Goal: Transaction & Acquisition: Purchase product/service

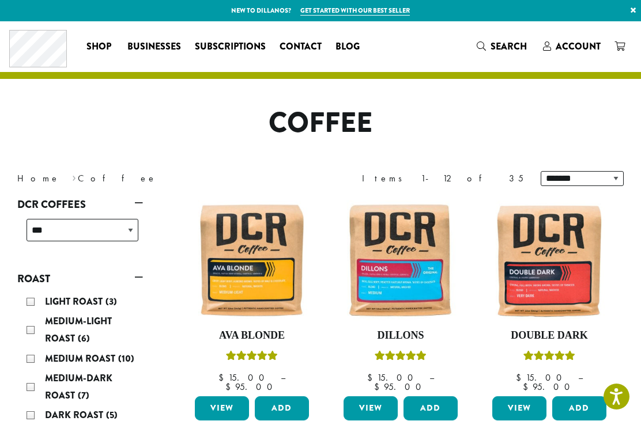
click at [568, 48] on span "Account" at bounding box center [577, 46] width 45 height 13
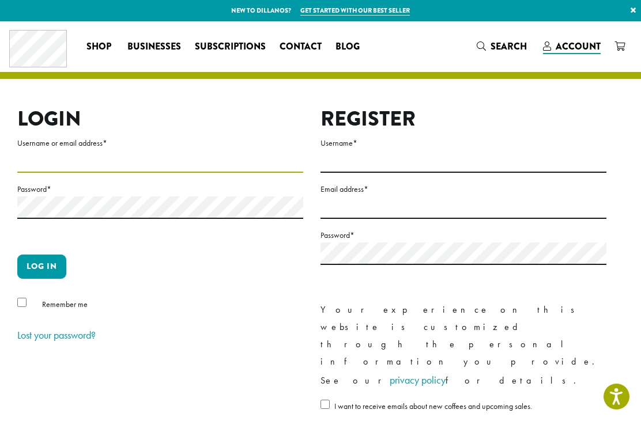
click at [72, 154] on input "Username or email address *" at bounding box center [160, 161] width 286 height 22
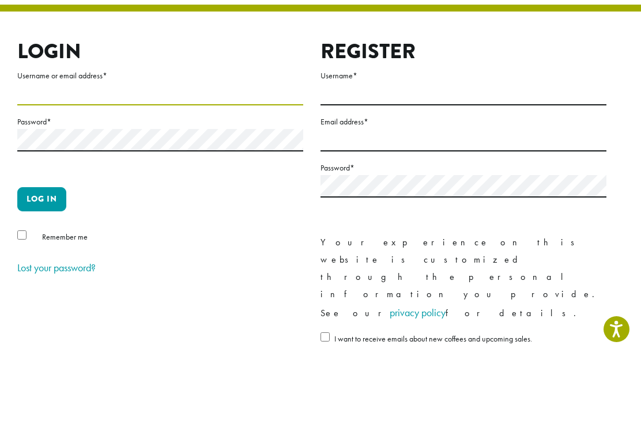
type input "**********"
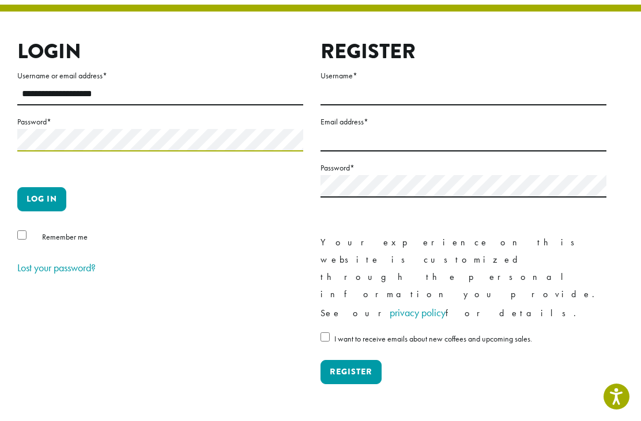
scroll to position [56, 0]
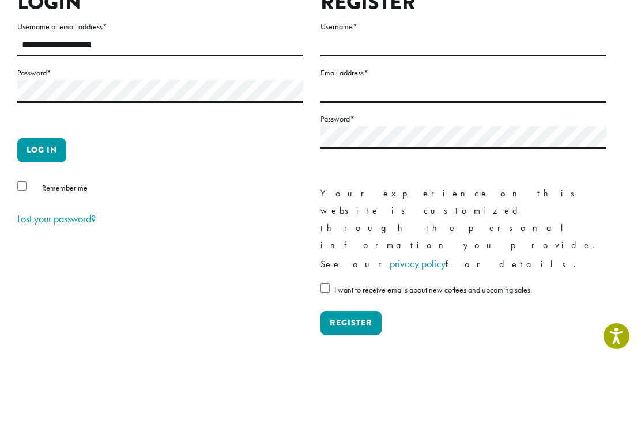
click at [51, 199] on button "Log in" at bounding box center [41, 211] width 49 height 24
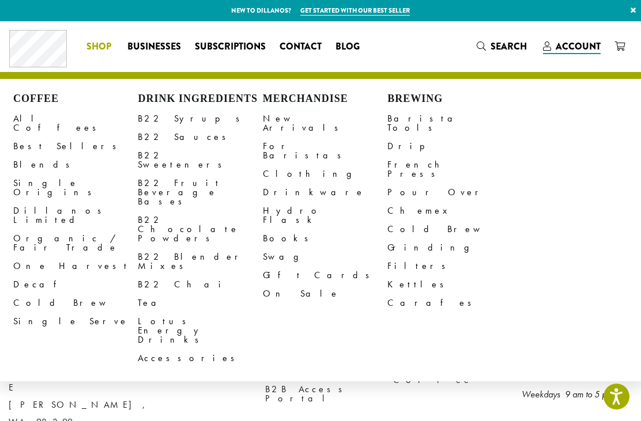
click at [29, 156] on link "Blends" at bounding box center [75, 165] width 124 height 18
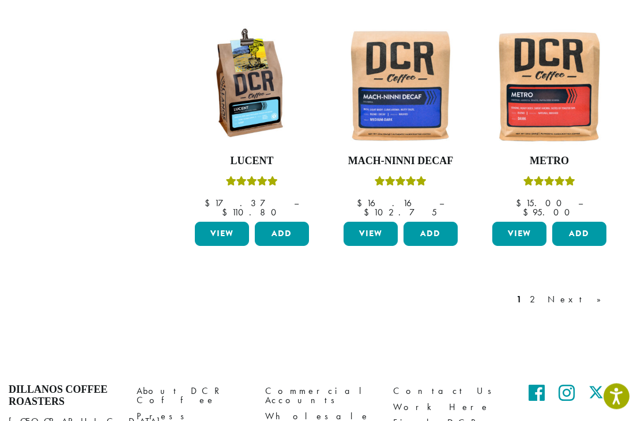
scroll to position [998, 0]
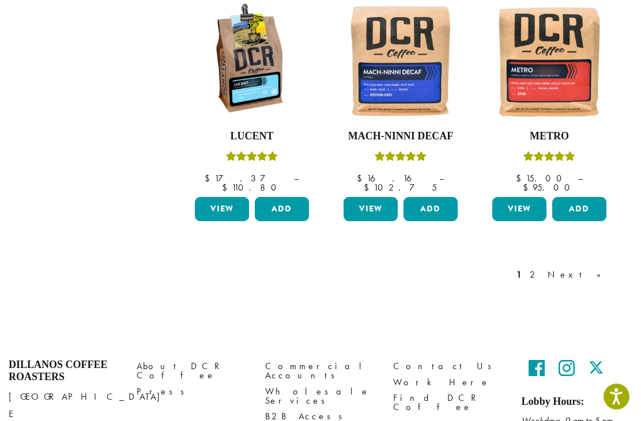
click at [608, 268] on link "Next »" at bounding box center [578, 275] width 66 height 14
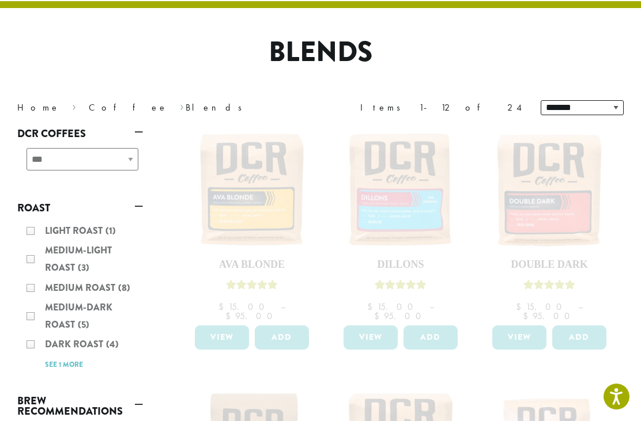
scroll to position [70, 0]
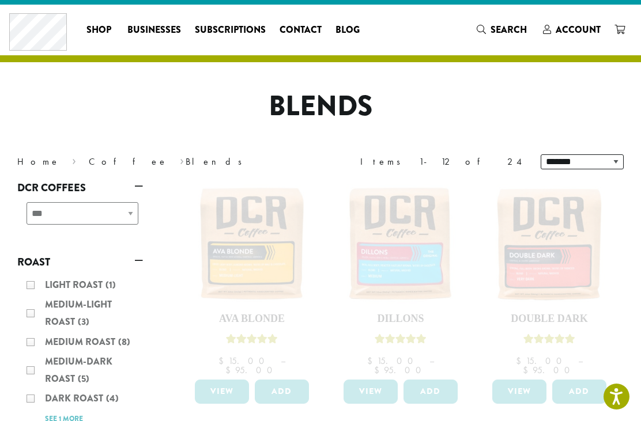
scroll to position [0, 0]
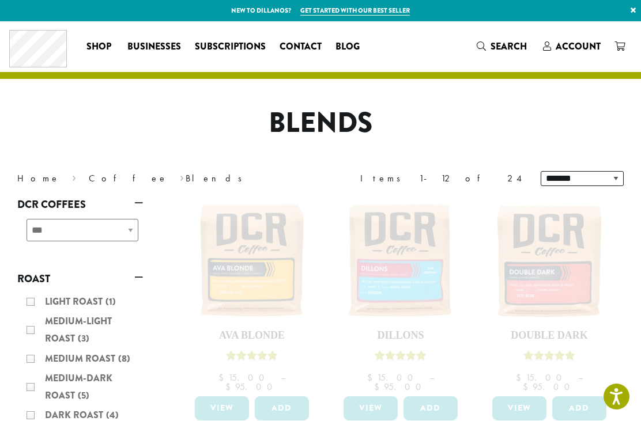
click at [104, 229] on div "**********" at bounding box center [80, 234] width 126 height 41
click at [132, 233] on div "**********" at bounding box center [80, 234] width 126 height 41
click at [574, 49] on span "Account" at bounding box center [577, 46] width 45 height 13
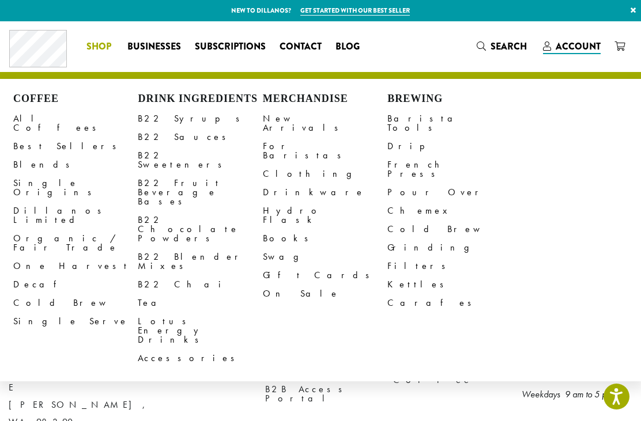
click at [39, 119] on link "All Coffees" at bounding box center [75, 123] width 124 height 28
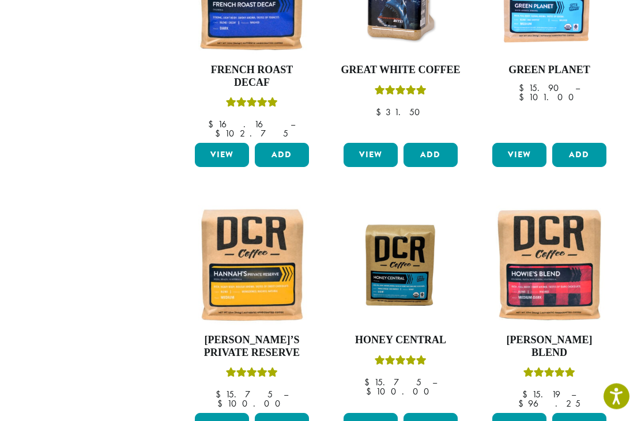
scroll to position [795, 0]
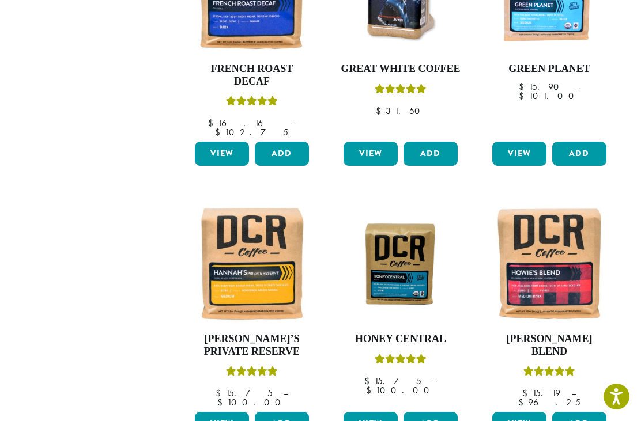
click at [528, 412] on link "View" at bounding box center [519, 424] width 54 height 24
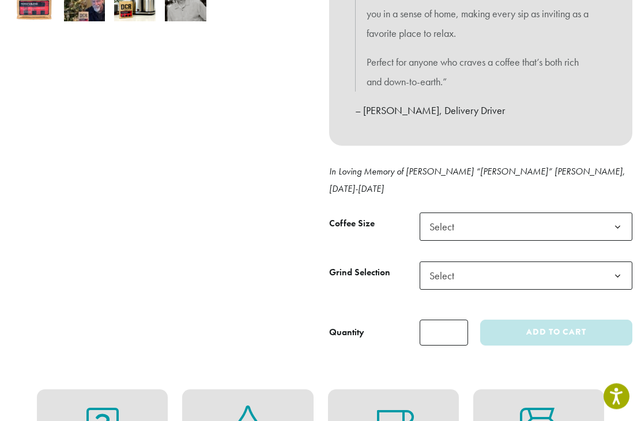
scroll to position [443, 0]
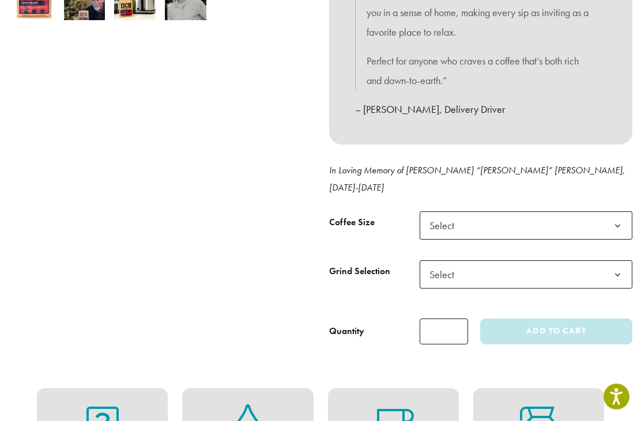
click at [614, 212] on b at bounding box center [617, 226] width 28 height 28
click at [619, 261] on b at bounding box center [617, 275] width 28 height 28
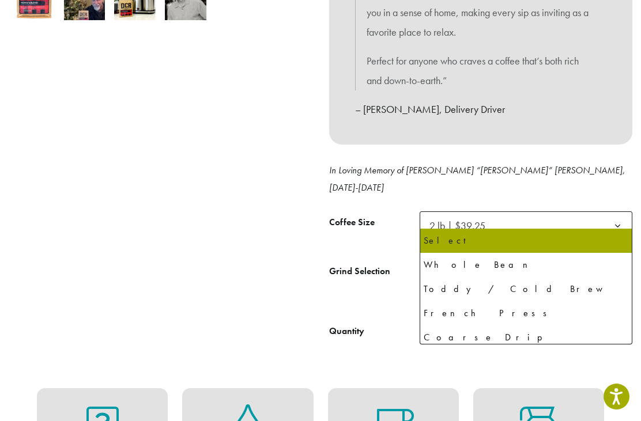
select select "**********"
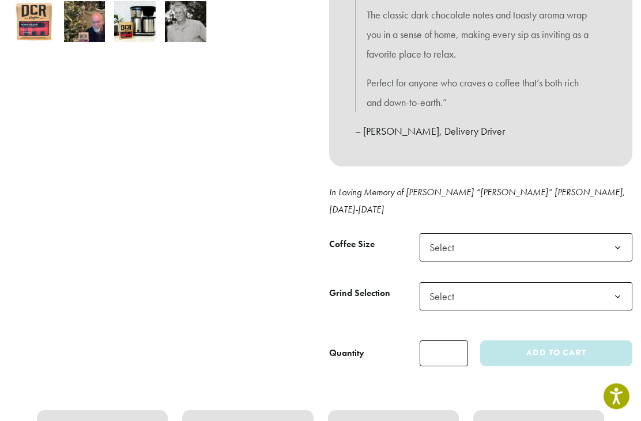
scroll to position [421, 0]
click at [625, 234] on b at bounding box center [617, 248] width 28 height 28
click at [616, 283] on b at bounding box center [617, 297] width 28 height 28
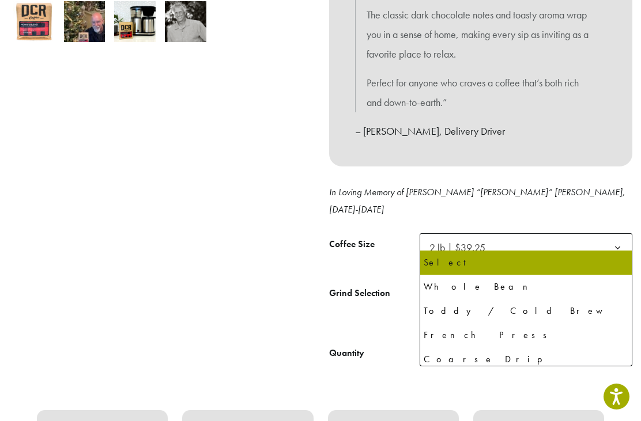
select select "**********"
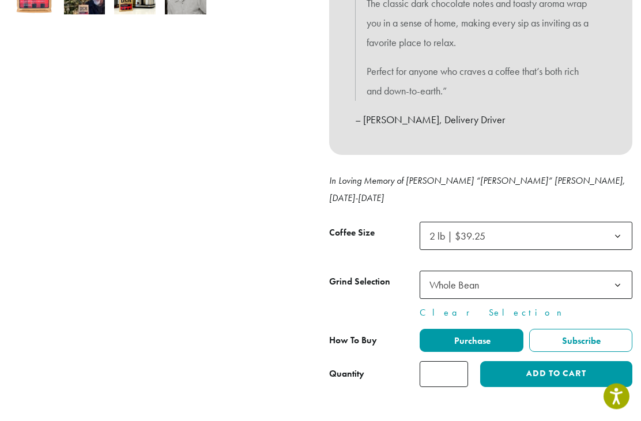
scroll to position [436, 0]
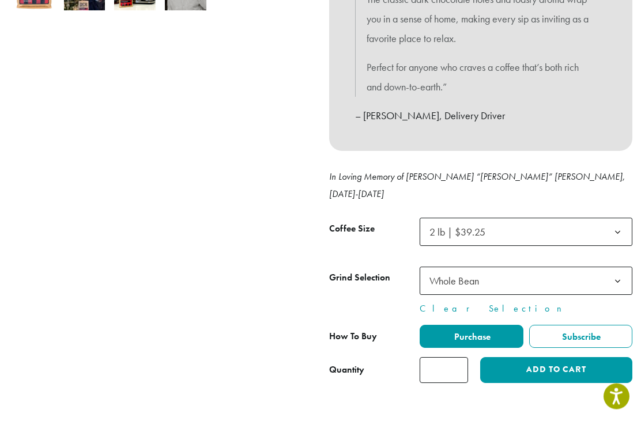
click at [575, 358] on button "Add to cart" at bounding box center [556, 371] width 152 height 26
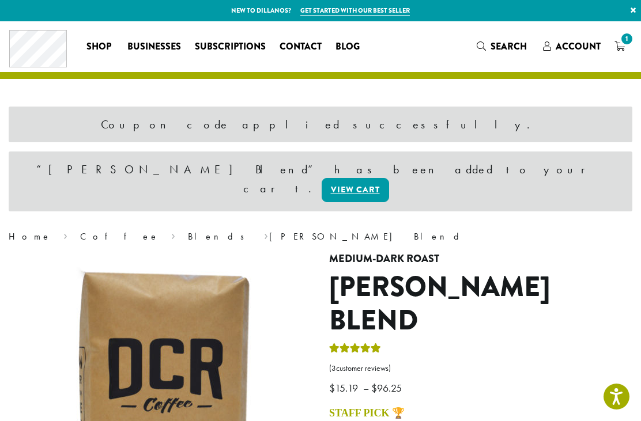
click at [623, 46] on icon "1" at bounding box center [619, 45] width 10 height 9
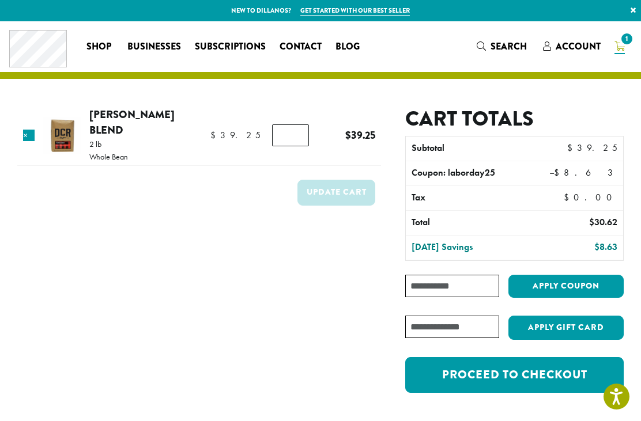
click at [527, 373] on link "Proceed to checkout" at bounding box center [514, 375] width 218 height 36
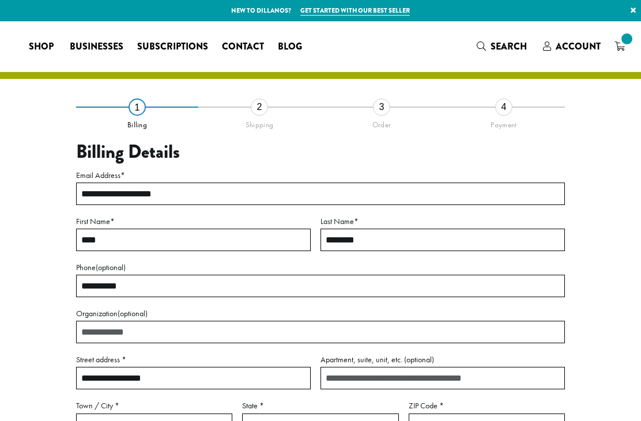
select select "**"
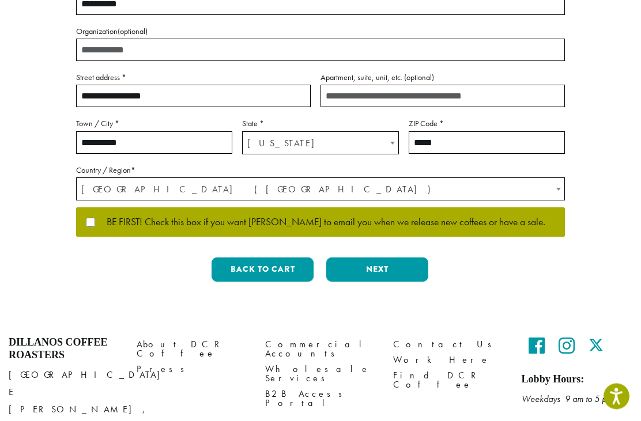
click at [398, 270] on button "Next" at bounding box center [377, 270] width 102 height 24
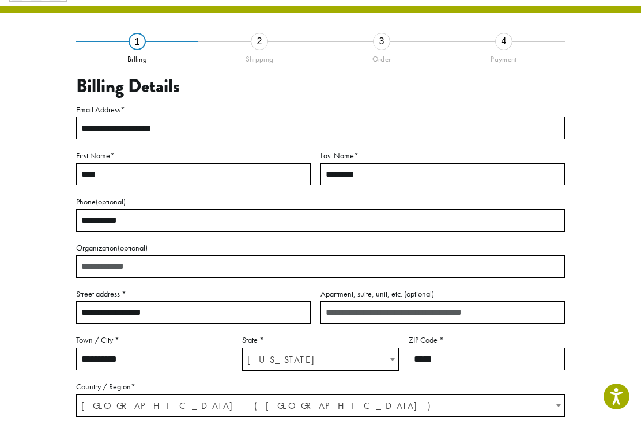
scroll to position [37, 0]
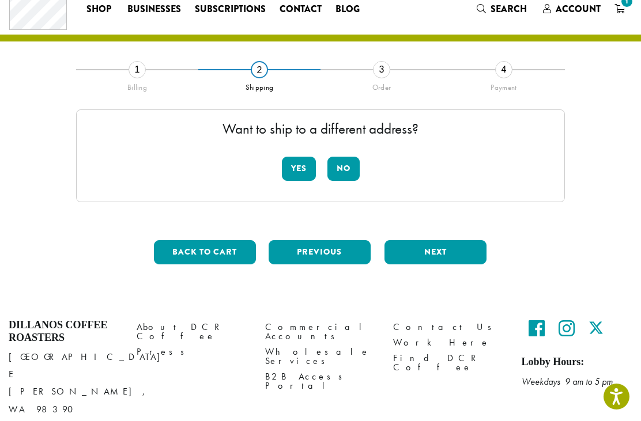
click at [346, 173] on button "No" at bounding box center [343, 169] width 32 height 24
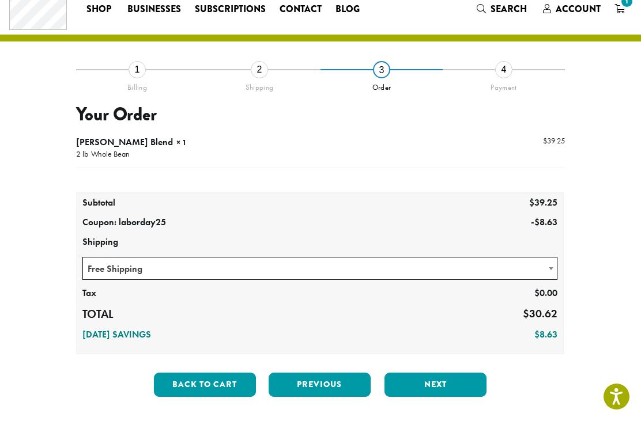
click at [451, 383] on button "Next" at bounding box center [435, 385] width 102 height 24
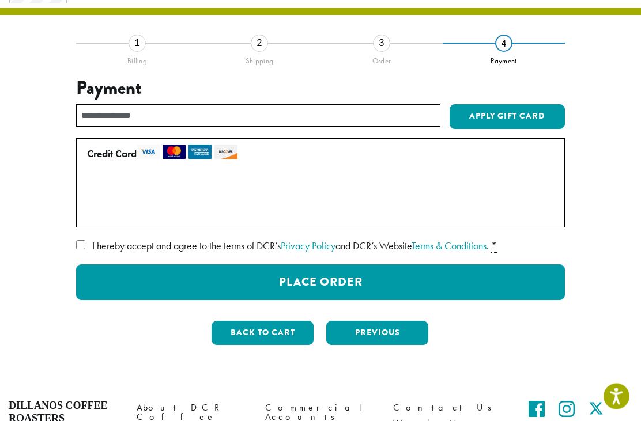
scroll to position [64, 0]
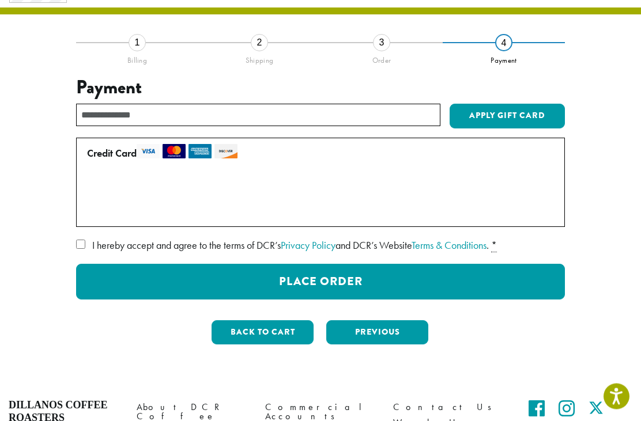
click at [97, 211] on label "Use a new card" at bounding box center [318, 211] width 462 height 18
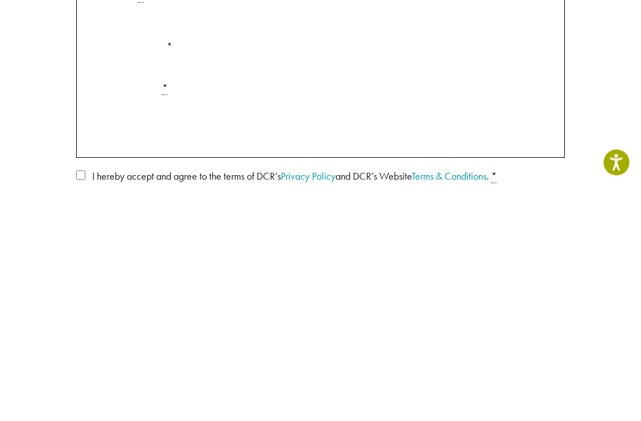
click at [90, 150] on li "Credit Card Pay securely using your credit card. Manage Payment Methods • • • 9…" at bounding box center [320, 265] width 489 height 254
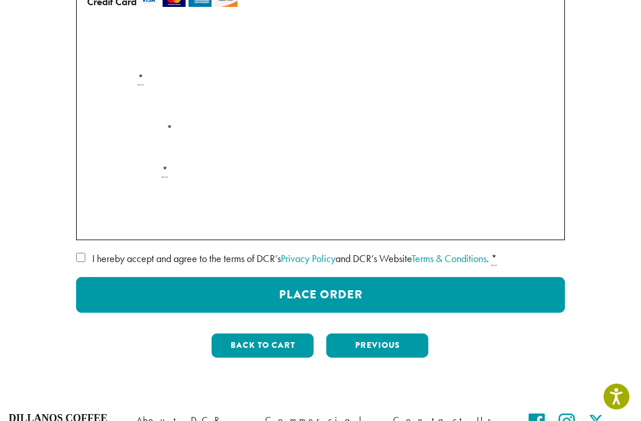
scroll to position [213, 0]
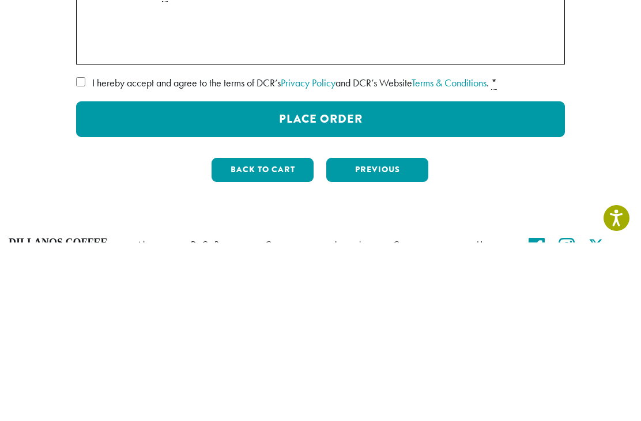
click at [356, 280] on button "Place Order" at bounding box center [320, 298] width 489 height 36
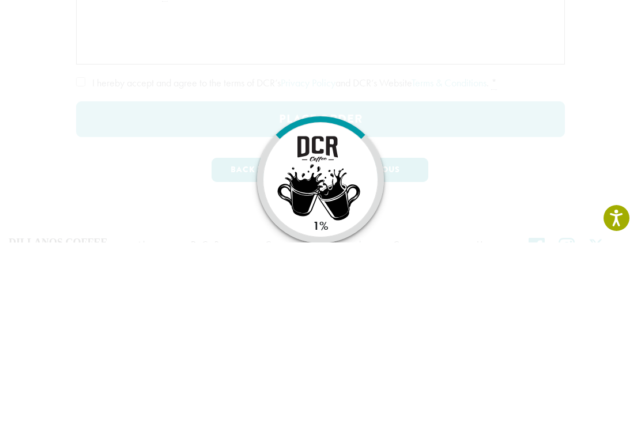
scroll to position [308, 0]
